Goal: Task Accomplishment & Management: Complete application form

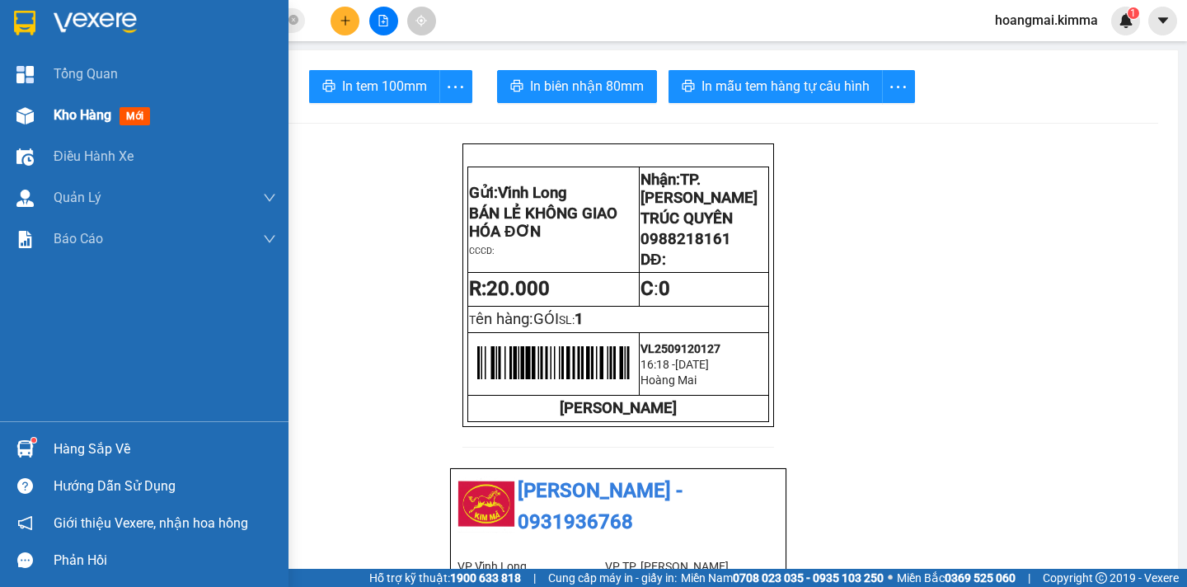
click at [39, 115] on div at bounding box center [25, 115] width 29 height 29
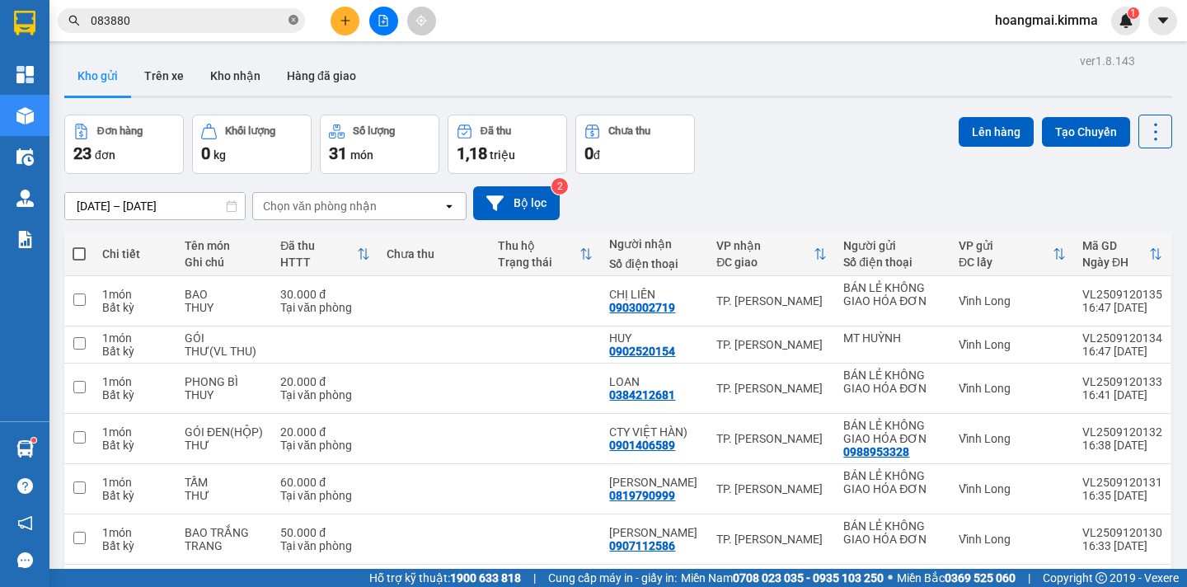
click at [293, 16] on icon "close-circle" at bounding box center [294, 20] width 10 height 10
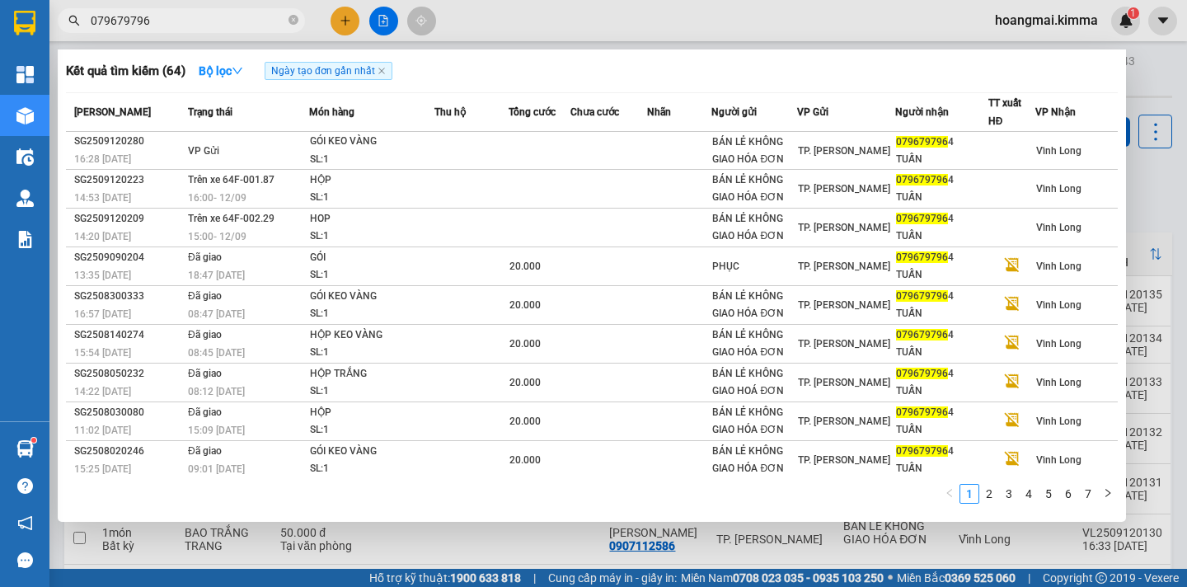
type input "079679796"
click at [350, 28] on div at bounding box center [593, 293] width 1187 height 587
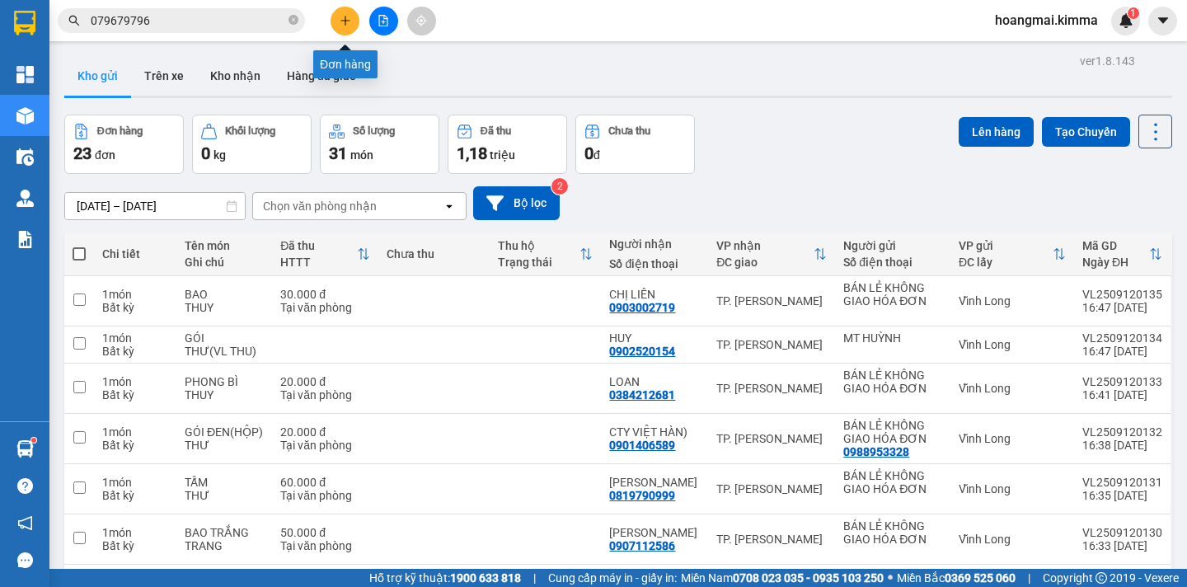
click at [343, 19] on icon "plus" at bounding box center [346, 21] width 12 height 12
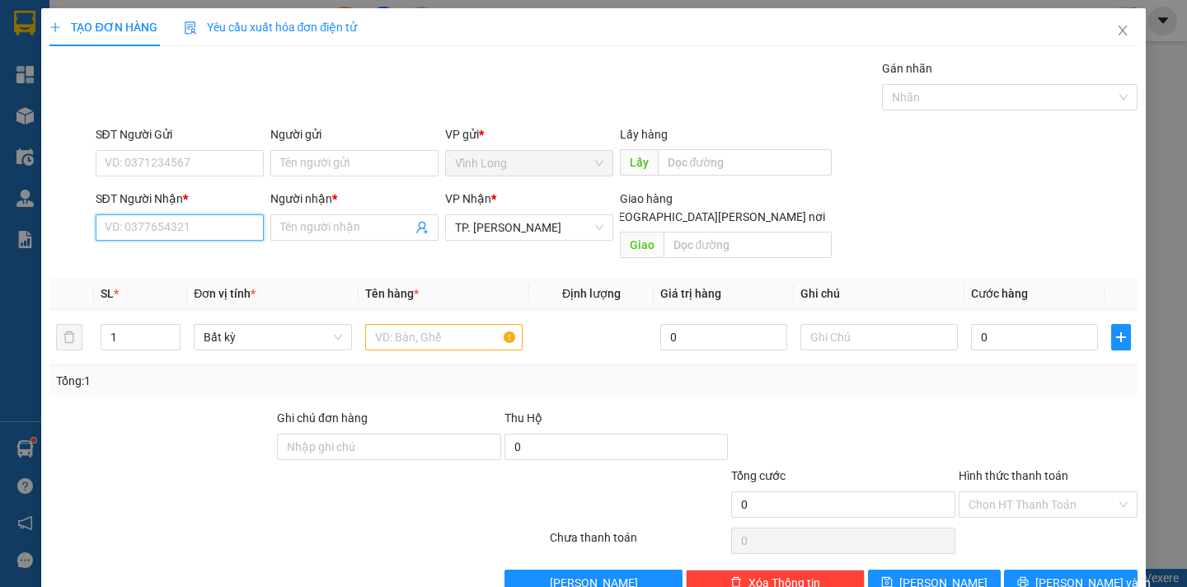
click at [173, 234] on input "SĐT Người Nhận *" at bounding box center [180, 227] width 168 height 26
type input "0903916171"
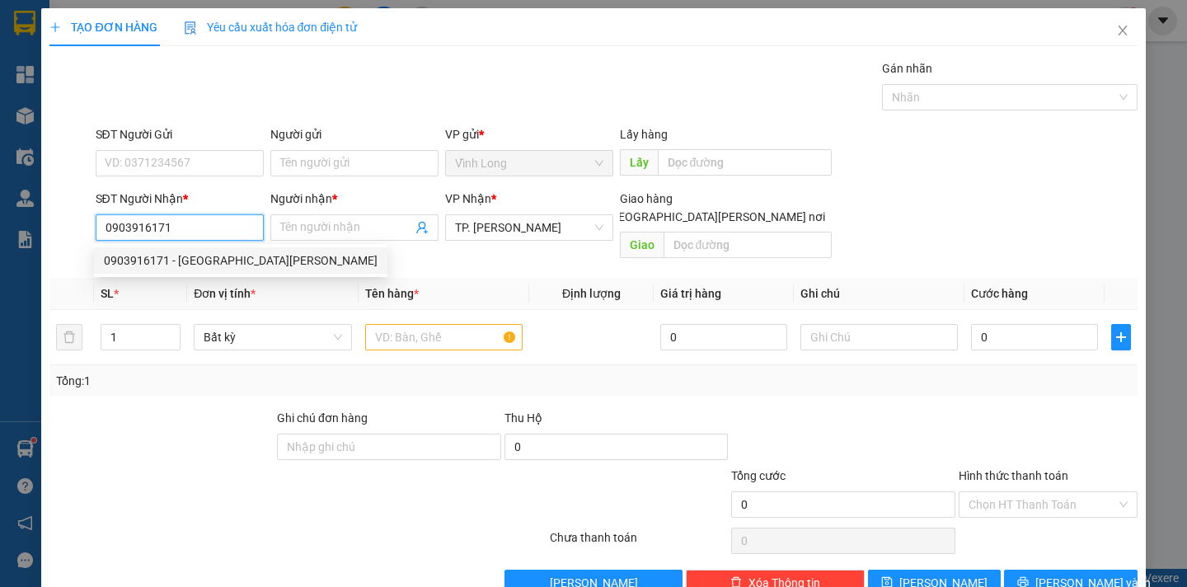
click at [167, 264] on div "0903916171 - TÚ ANH" at bounding box center [241, 260] width 274 height 18
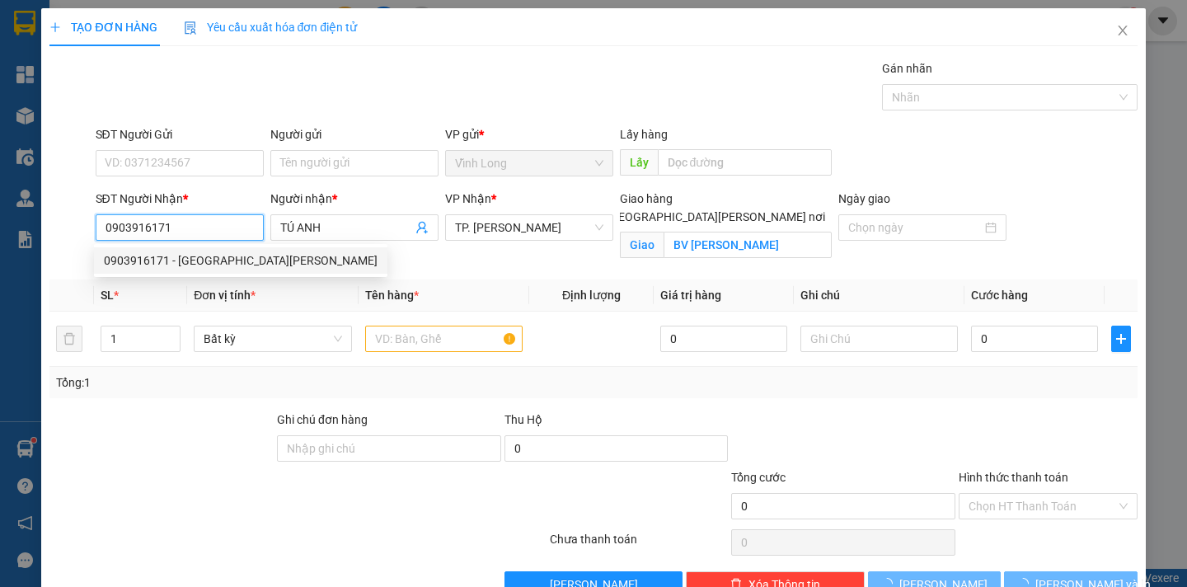
type input "TÚ ANH"
checkbox input "true"
type input "BV CHỢ RẨY"
drag, startPoint x: 146, startPoint y: 228, endPoint x: 82, endPoint y: 231, distance: 63.5
click at [82, 231] on div "SĐT Người Nhận * 0903916171 Người nhận * TÚ ANH VP Nhận * TP. Hồ Chí Minh Giao …" at bounding box center [593, 228] width 1091 height 77
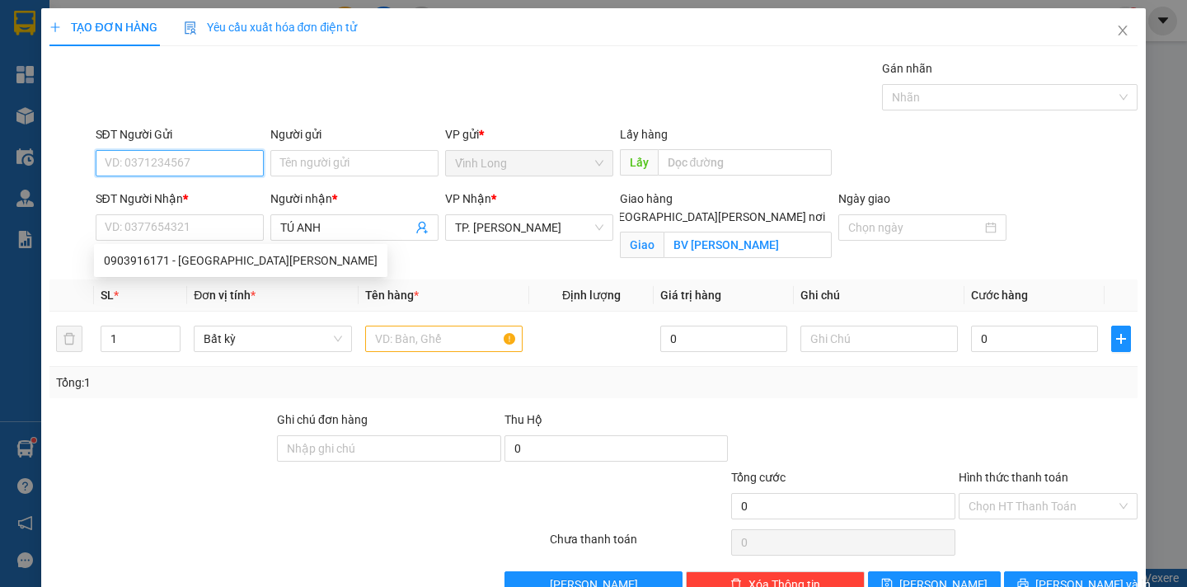
click at [133, 160] on input "SĐT Người Gửi" at bounding box center [180, 163] width 168 height 26
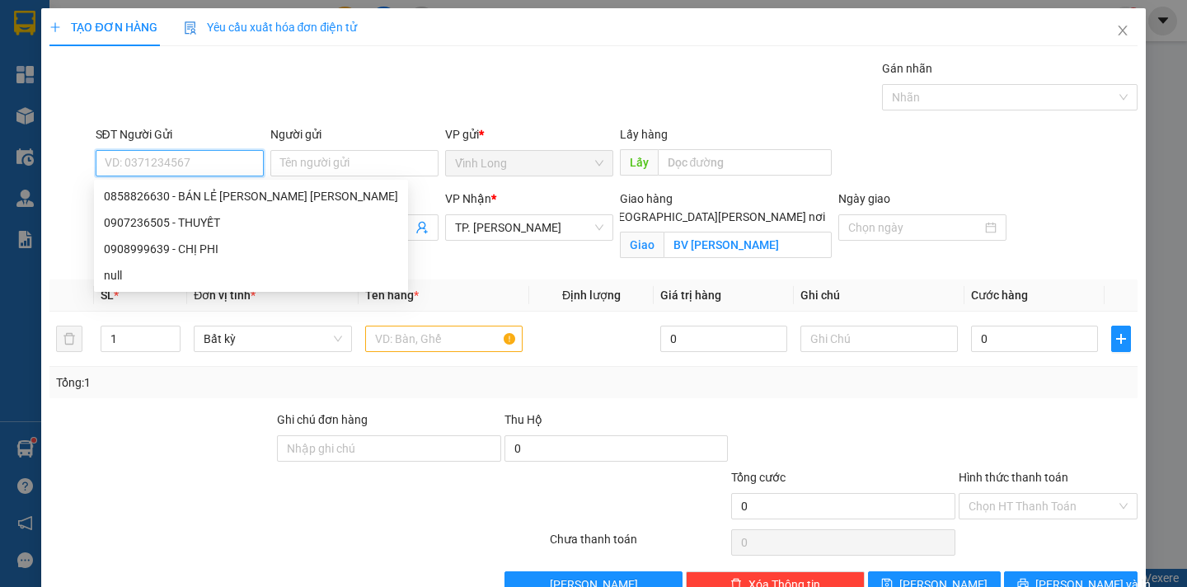
paste input "0903916171"
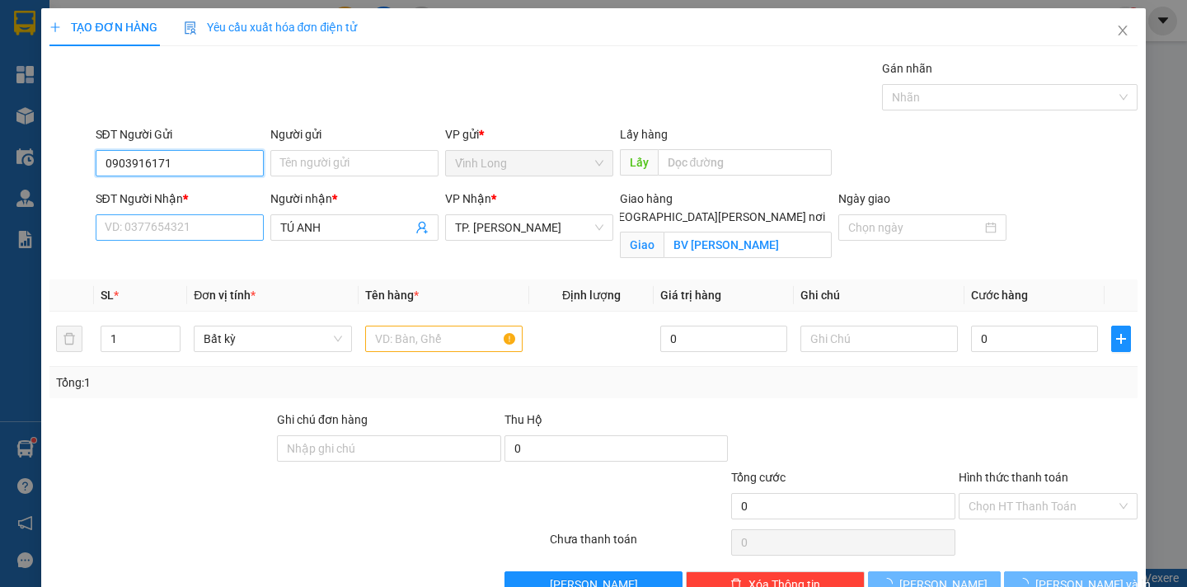
type input "0903916171"
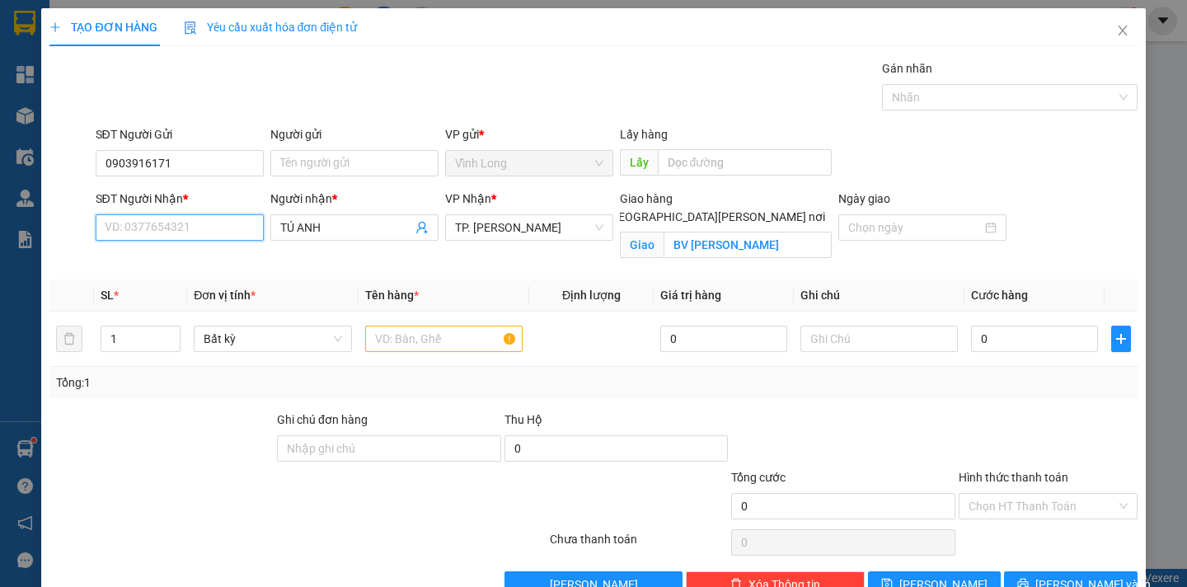
click at [124, 229] on input "SĐT Người Nhận *" at bounding box center [180, 227] width 168 height 26
type input "0983170690"
click at [154, 257] on div "0983170690 - ĐẠT" at bounding box center [177, 260] width 146 height 18
type input "ĐẠT"
checkbox input "false"
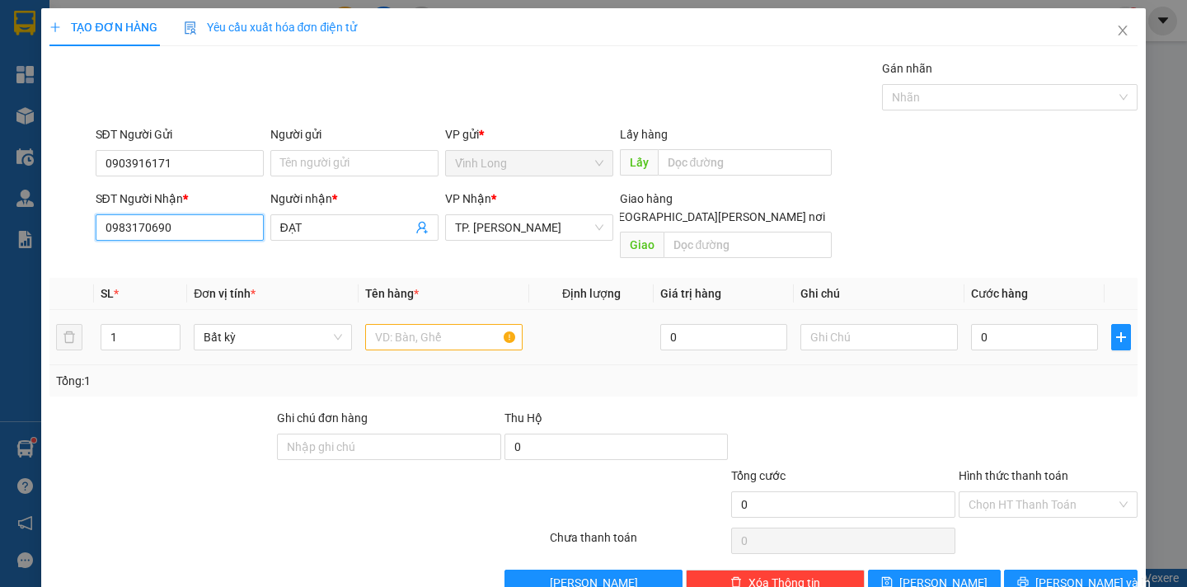
type input "0983170690"
click at [420, 324] on input "text" at bounding box center [443, 337] width 157 height 26
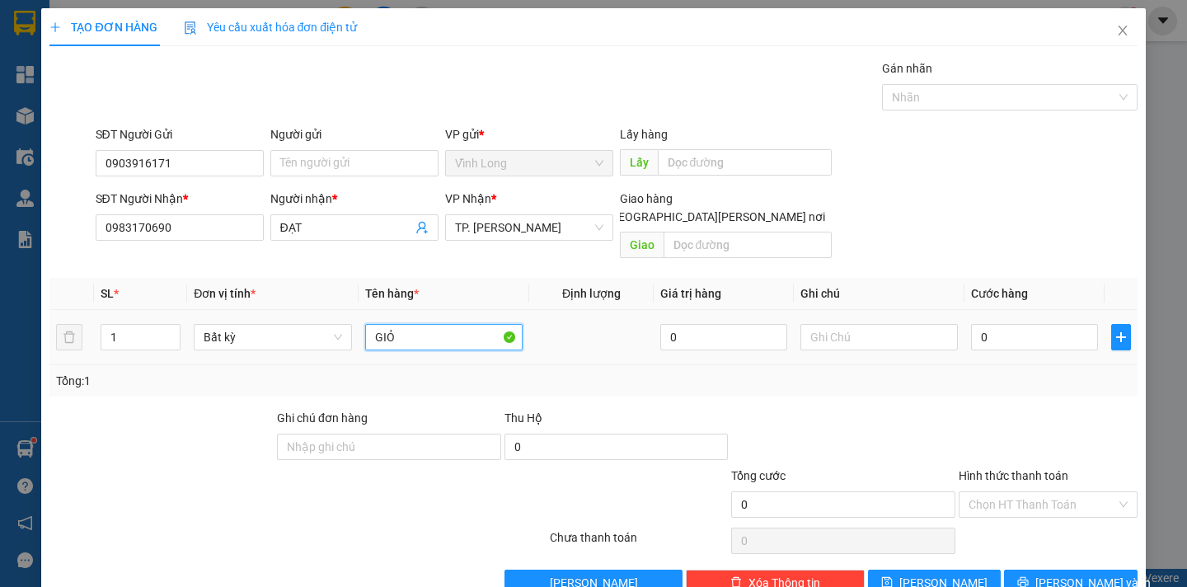
type input "GIỎ"
type input "DÂN"
type input "4"
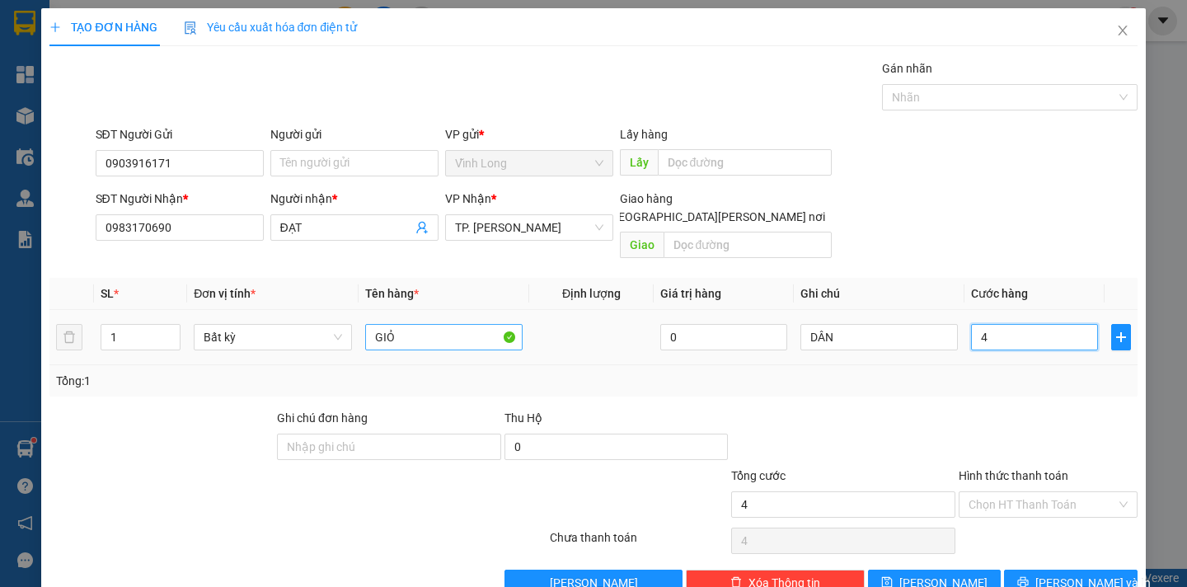
type input "40"
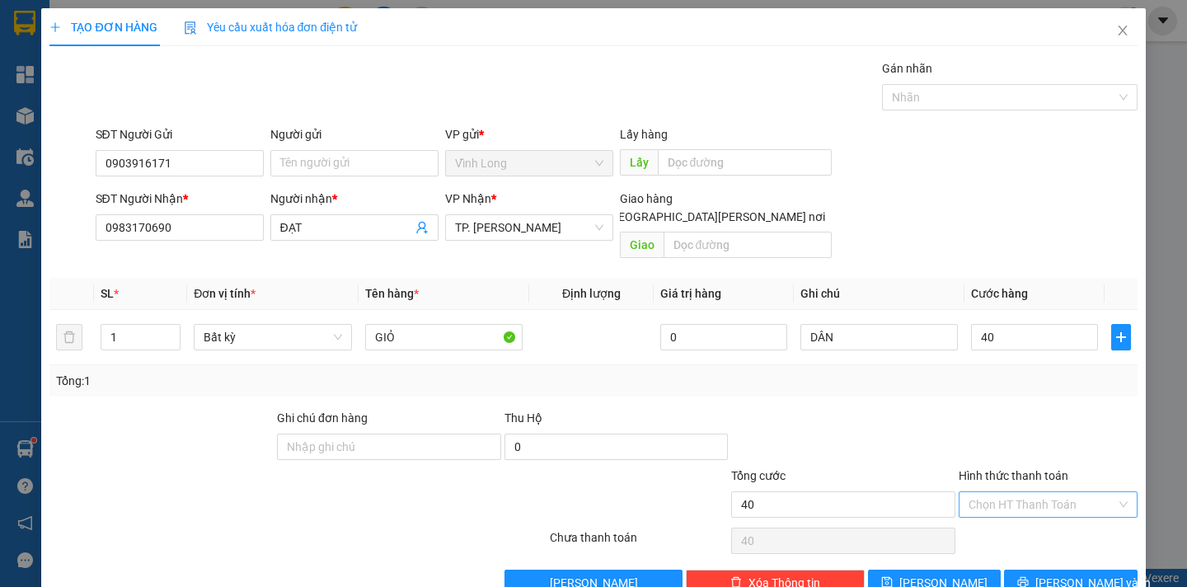
click at [1007, 494] on input "Hình thức thanh toán" at bounding box center [1043, 504] width 148 height 25
type input "40.000"
click at [998, 520] on div "Tại văn phòng" at bounding box center [1036, 519] width 157 height 18
type input "0"
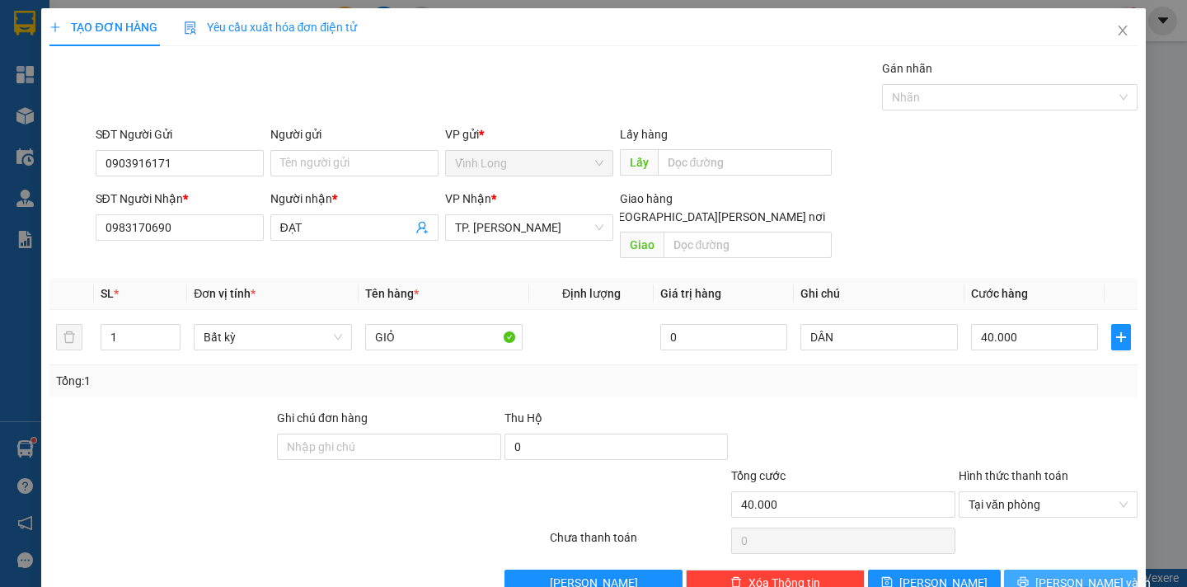
click at [1064, 574] on span "Lưu và In" at bounding box center [1093, 583] width 115 height 18
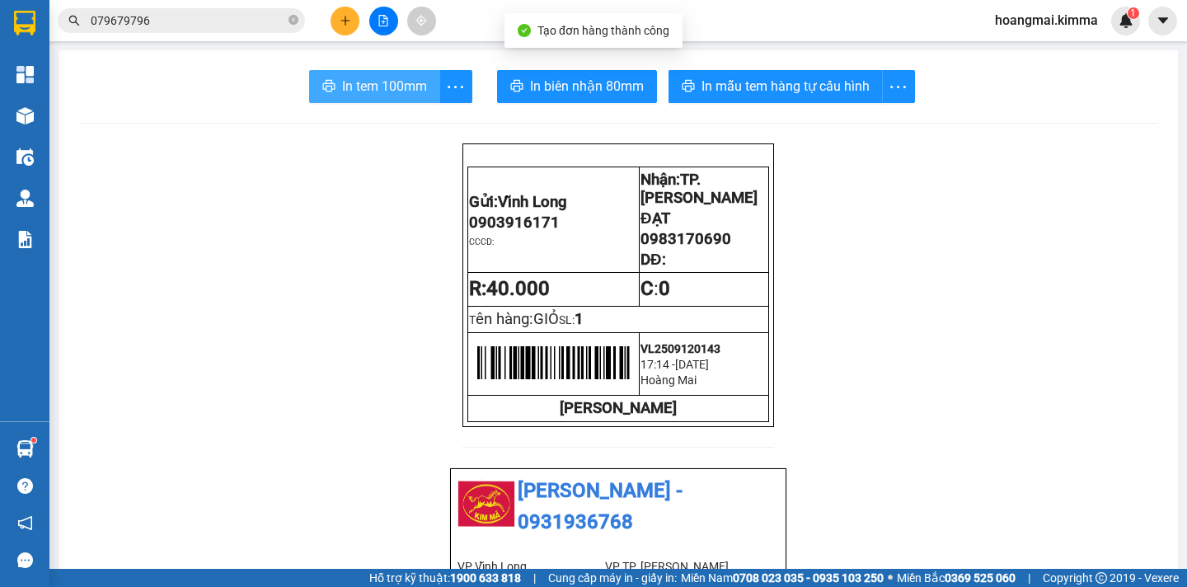
click at [373, 79] on span "In tem 100mm" at bounding box center [384, 86] width 85 height 21
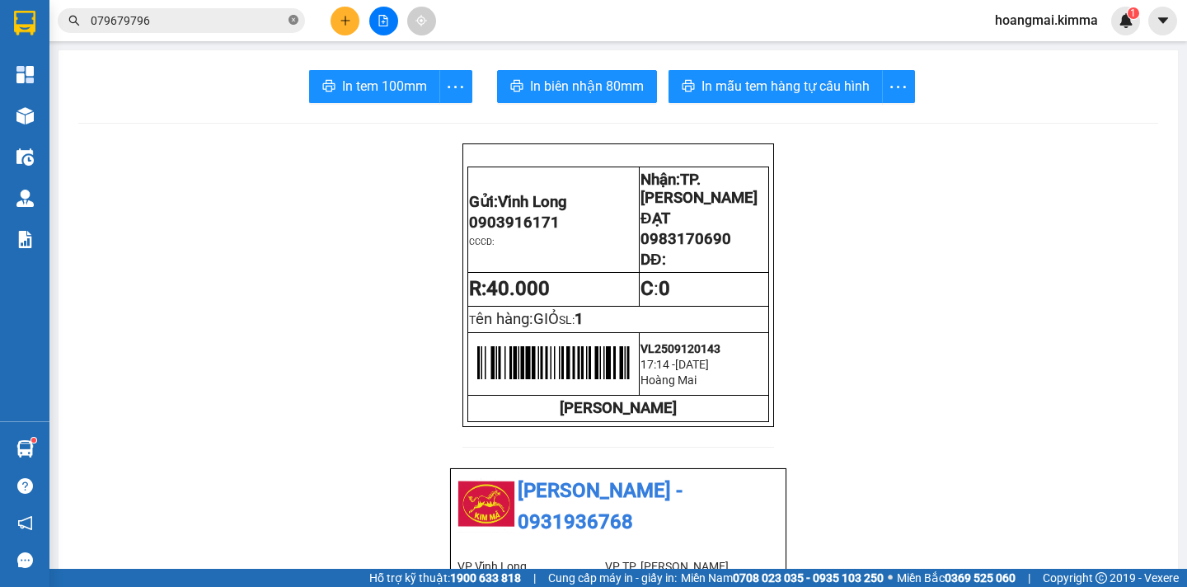
click at [297, 19] on icon "close-circle" at bounding box center [294, 20] width 10 height 10
click at [143, 27] on input "text" at bounding box center [188, 21] width 195 height 18
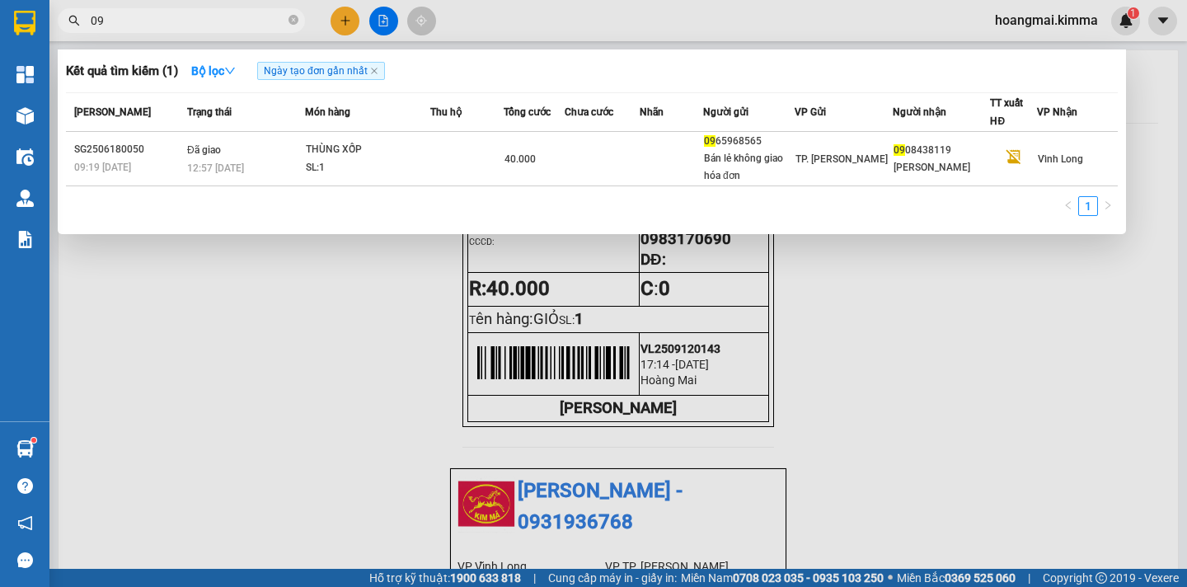
type input "0"
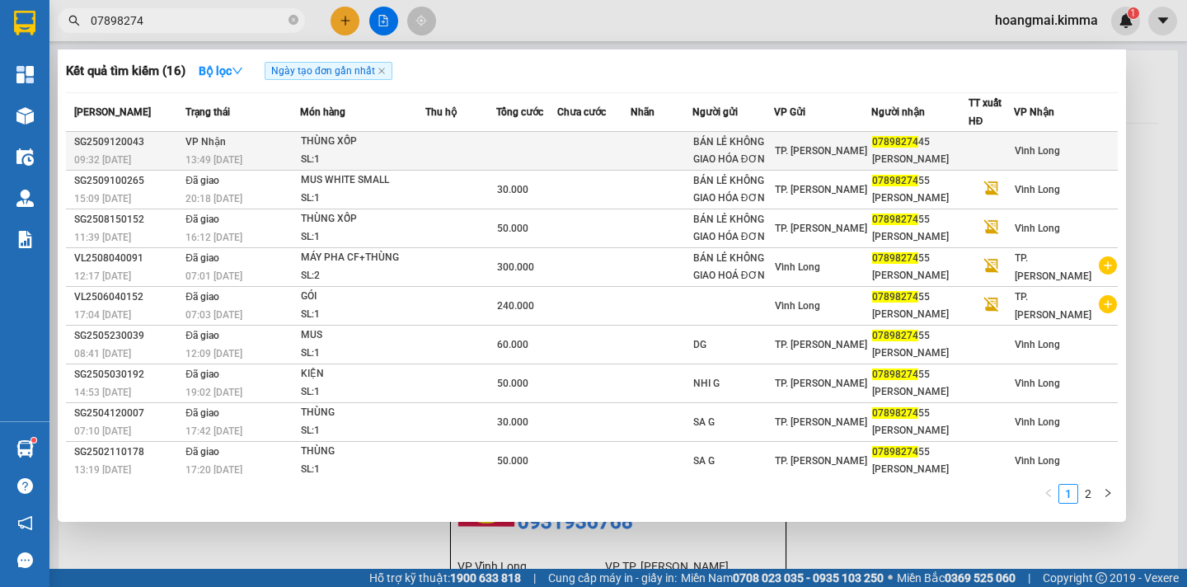
type input "07898274"
click at [413, 150] on div "THÙNG XỐP" at bounding box center [363, 142] width 124 height 18
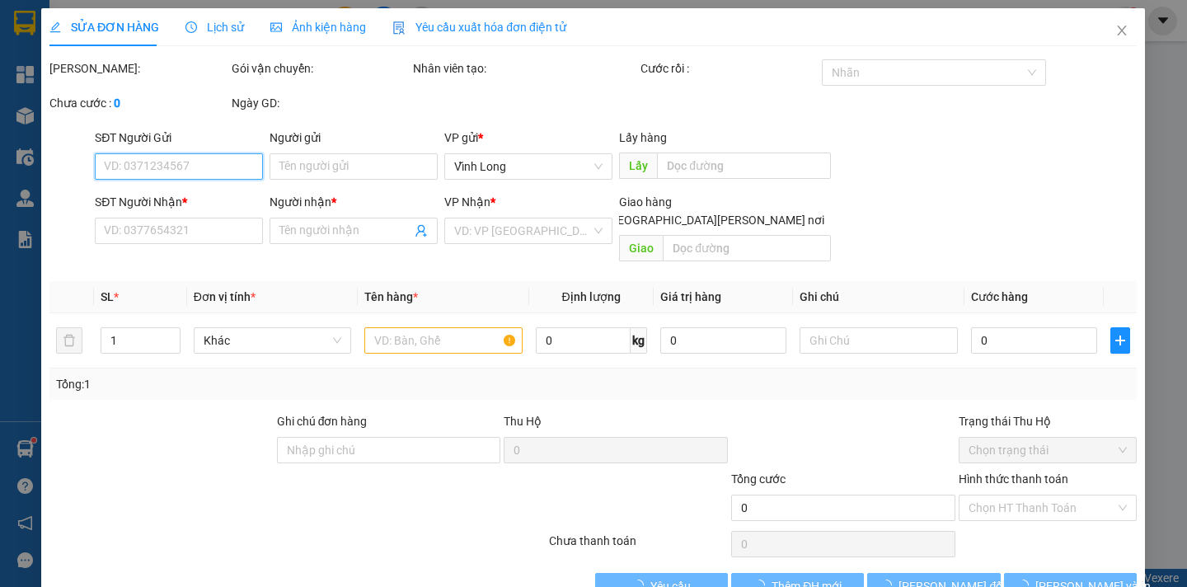
type input "BÁN LẺ KHÔNG GIAO HÓA ĐƠN"
type input "0789827445"
type input "VÕ CƯỜNG"
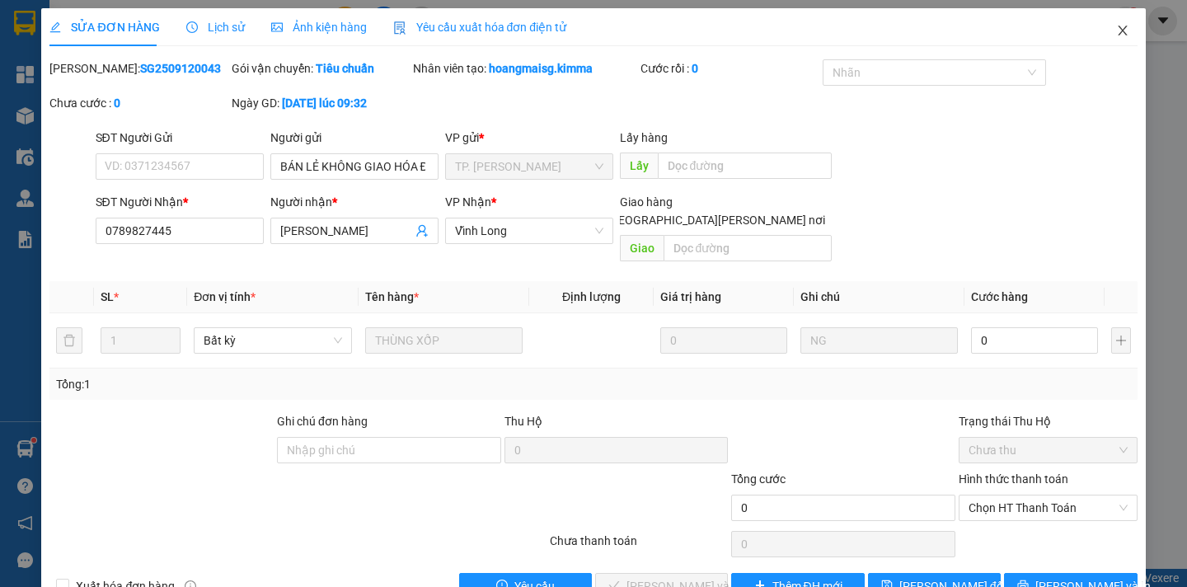
click at [1116, 31] on icon "close" at bounding box center [1122, 30] width 13 height 13
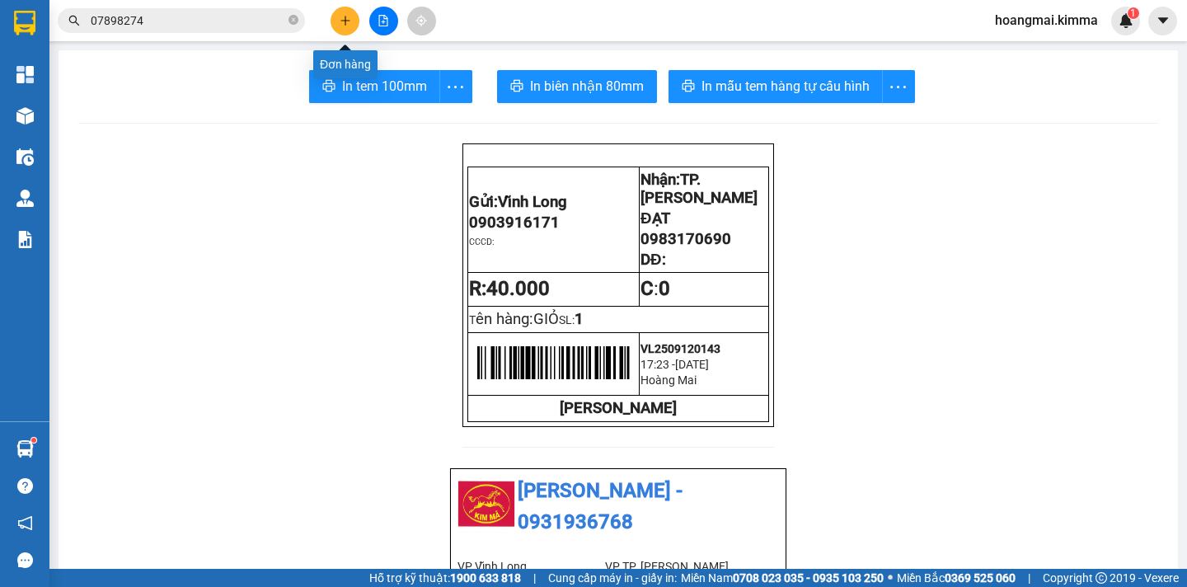
click at [344, 22] on icon "plus" at bounding box center [346, 21] width 12 height 12
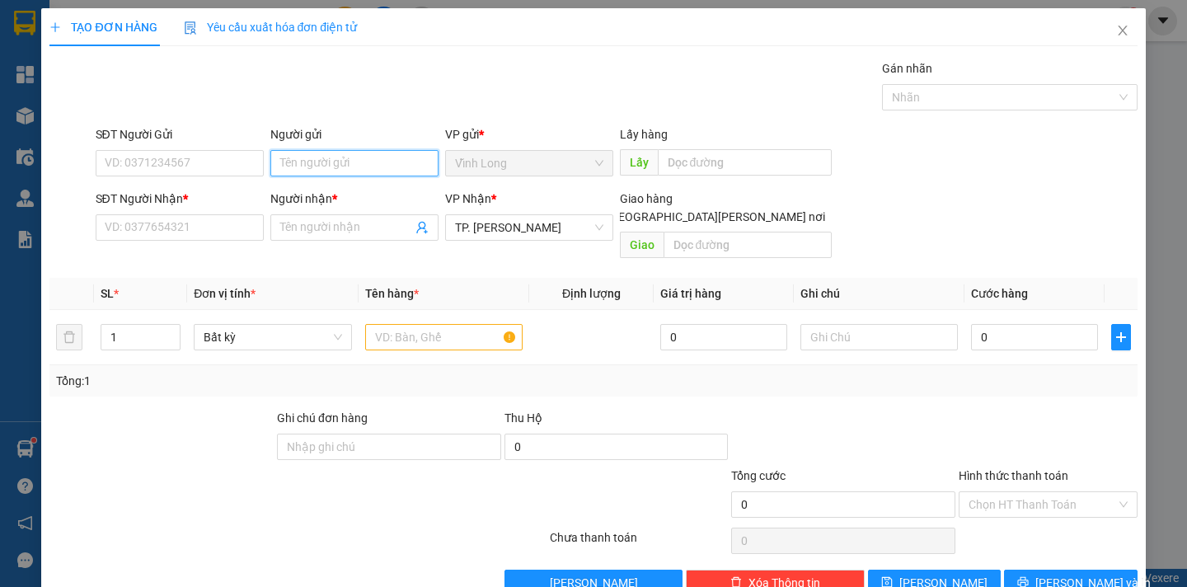
click at [306, 171] on input "Người gửi" at bounding box center [354, 163] width 168 height 26
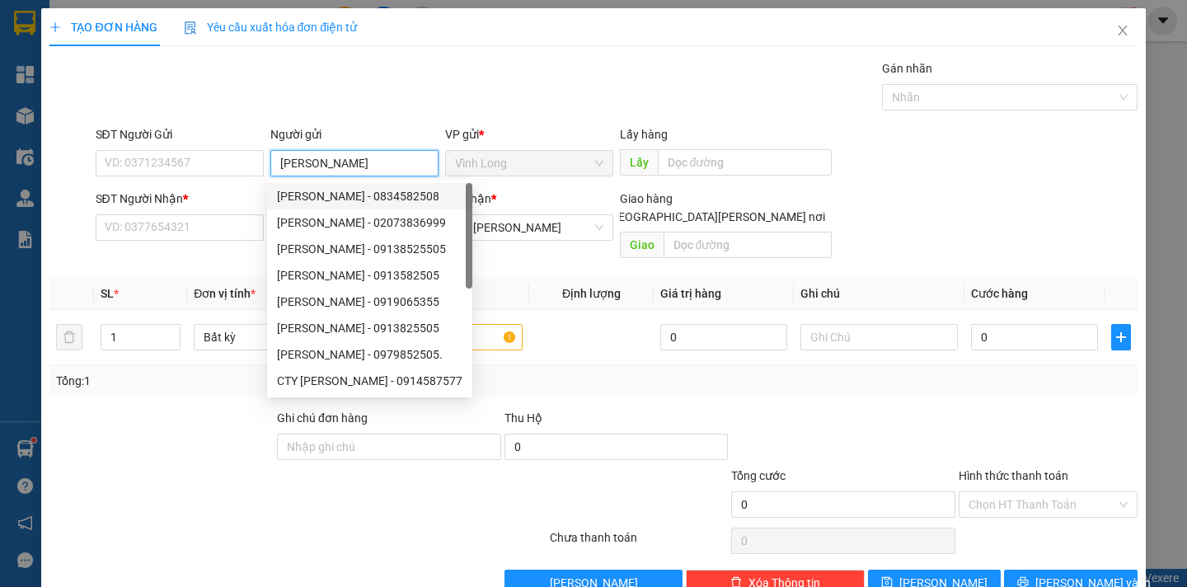
type input "[PERSON_NAME]"
click at [137, 211] on div "SĐT Người Nhận *" at bounding box center [180, 202] width 168 height 25
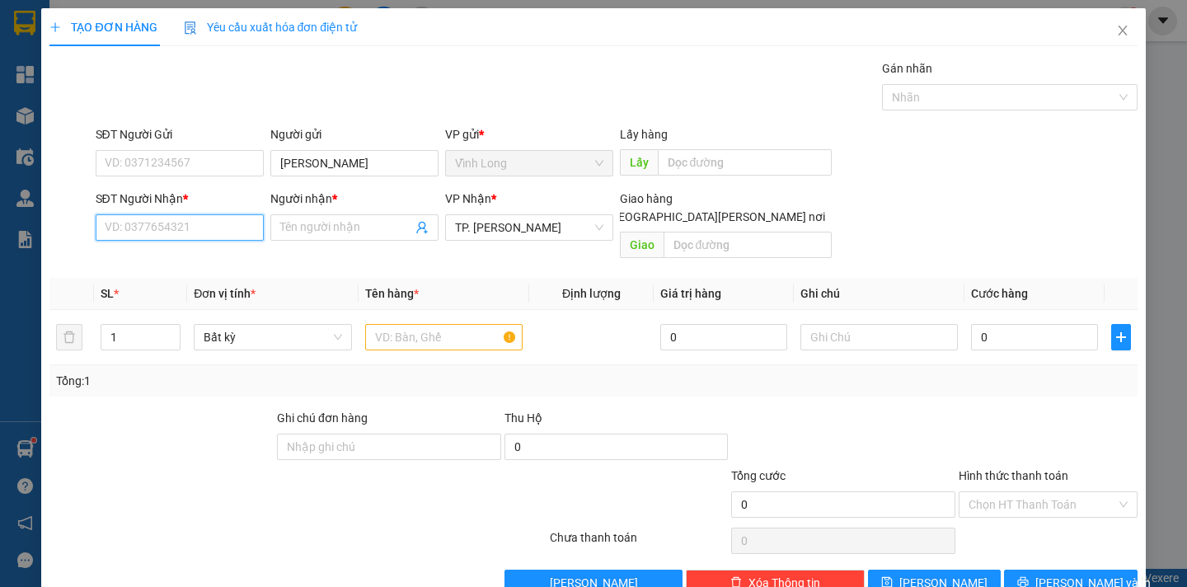
click at [111, 224] on input "SĐT Người Nhận *" at bounding box center [180, 227] width 168 height 26
type input "0934056364"
click at [173, 255] on div "0934056364 - CHỊ HÀ" at bounding box center [196, 260] width 184 height 18
type input "CHỊ [PERSON_NAME]"
type input "0934056364"
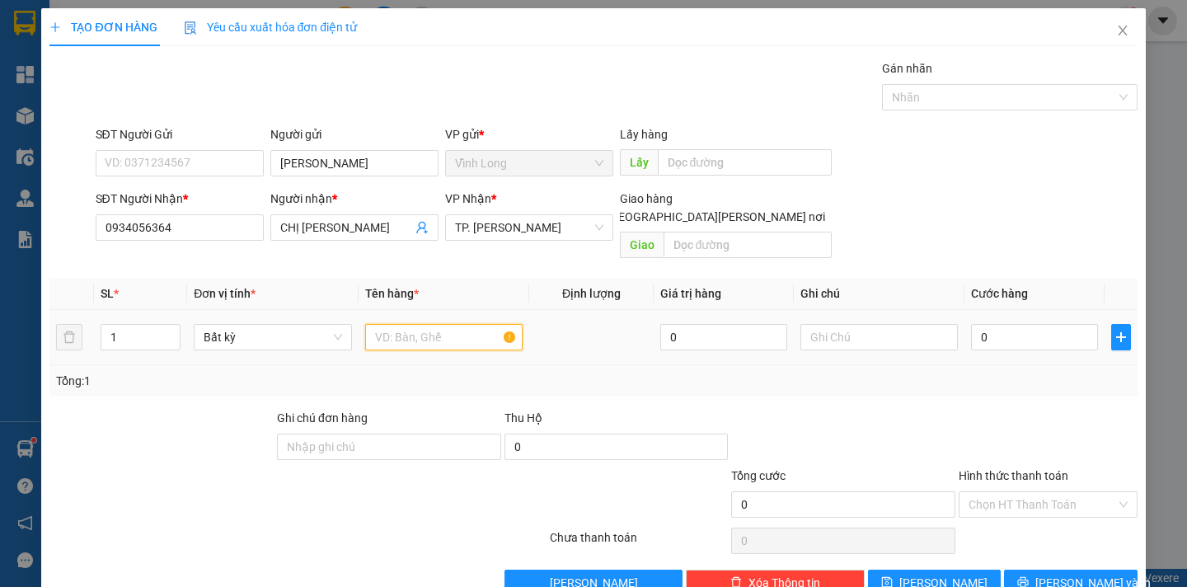
click at [378, 324] on input "text" at bounding box center [443, 337] width 157 height 26
type input "THÙNG"
type input "DÂN"
type input "3"
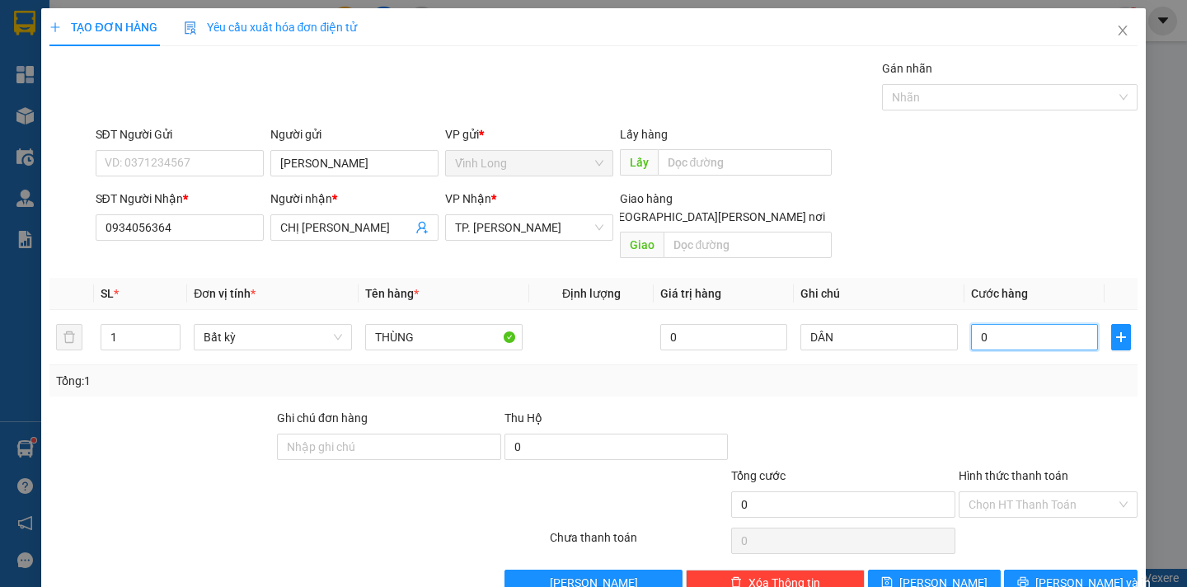
type input "3"
type input "30"
click at [1019, 492] on input "Hình thức thanh toán" at bounding box center [1043, 504] width 148 height 25
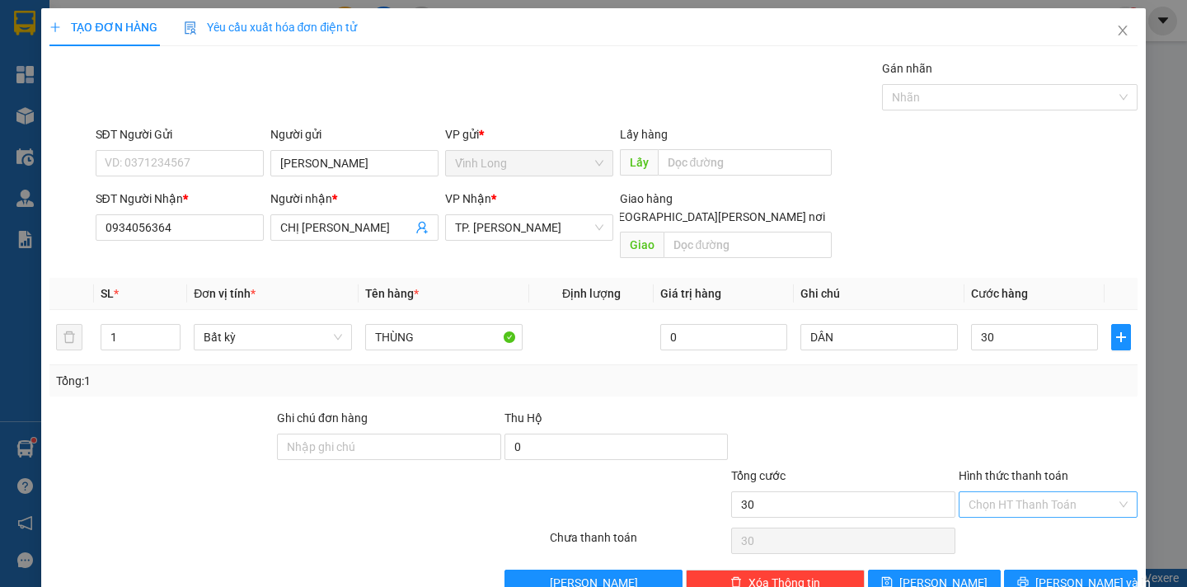
type input "30.000"
click at [996, 517] on div "Tại văn phòng" at bounding box center [1036, 519] width 157 height 18
type input "0"
click at [1050, 574] on span "Lưu và In" at bounding box center [1093, 583] width 115 height 18
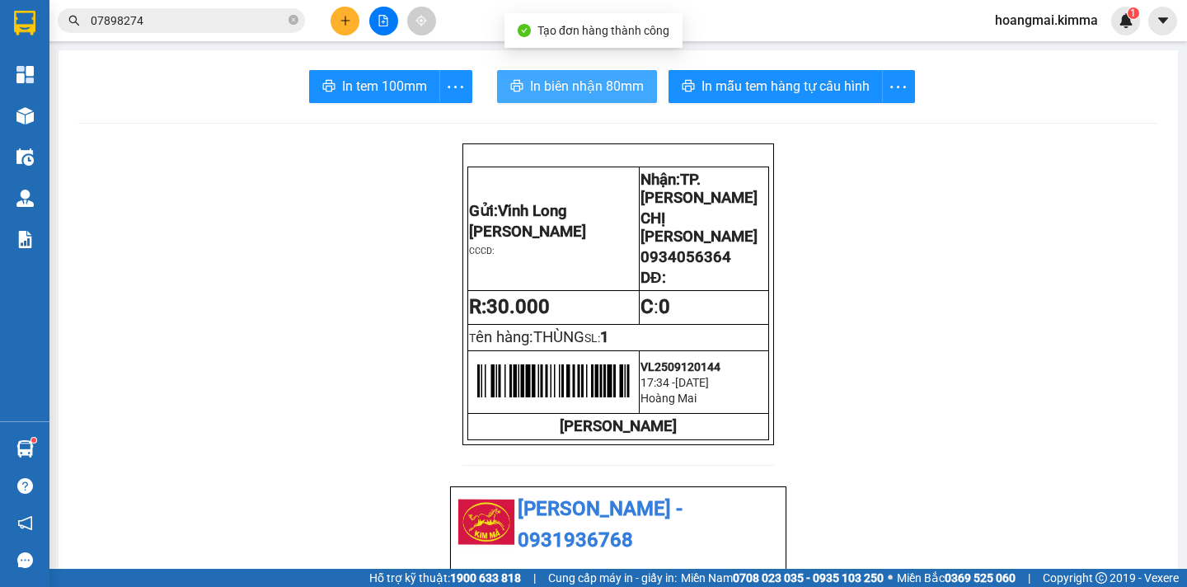
click at [530, 91] on span "In biên nhận 80mm" at bounding box center [587, 86] width 114 height 21
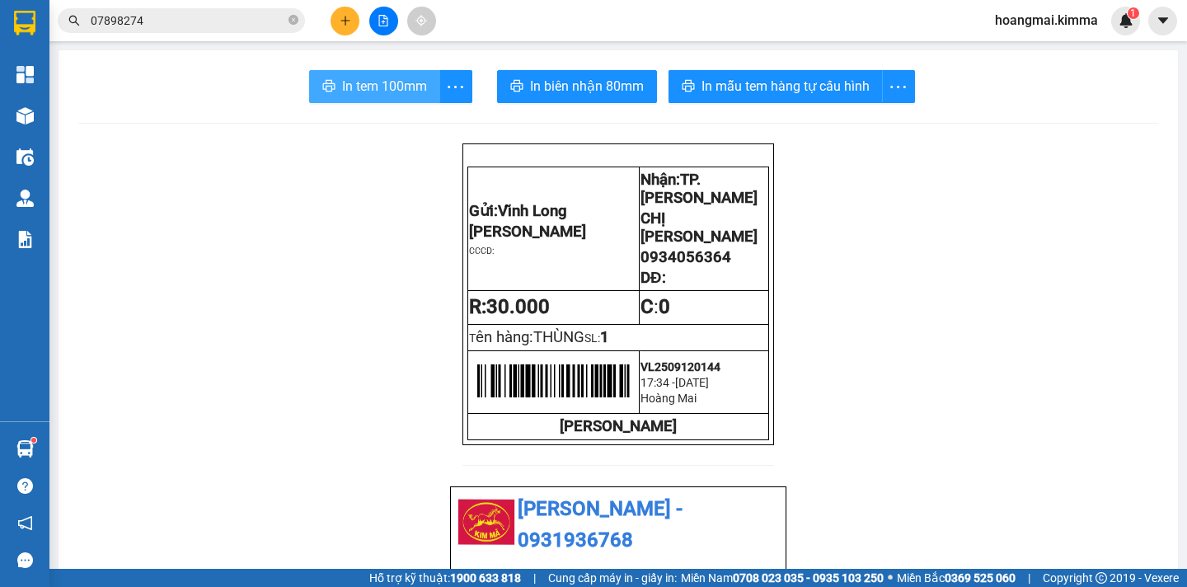
click at [340, 97] on button "In tem 100mm" at bounding box center [374, 86] width 131 height 33
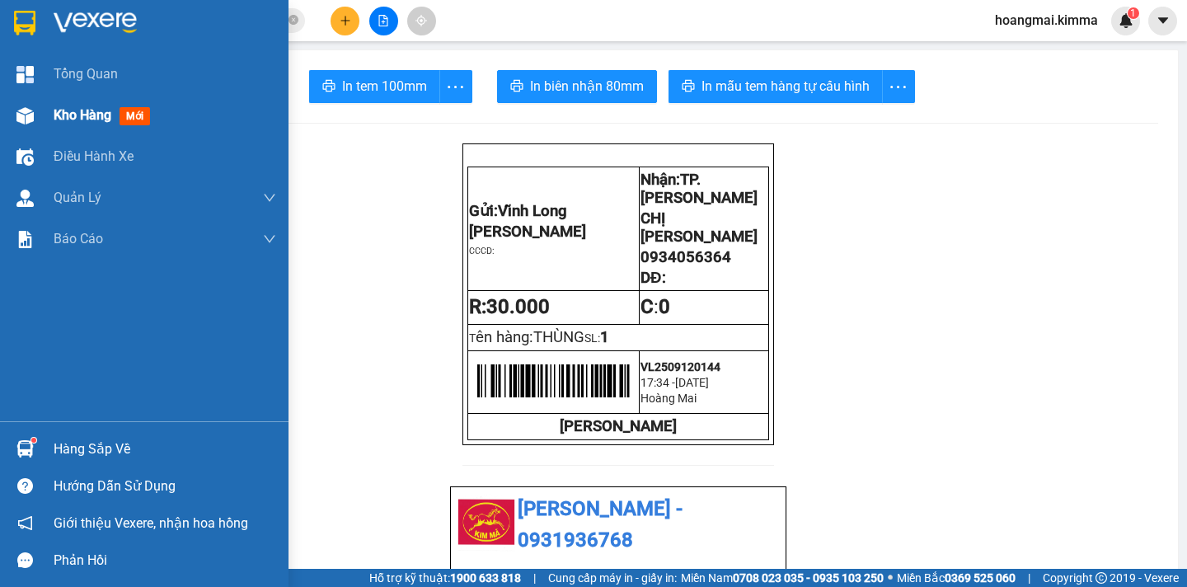
click at [65, 115] on span "Kho hàng" at bounding box center [83, 115] width 58 height 16
